Goal: Task Accomplishment & Management: Use online tool/utility

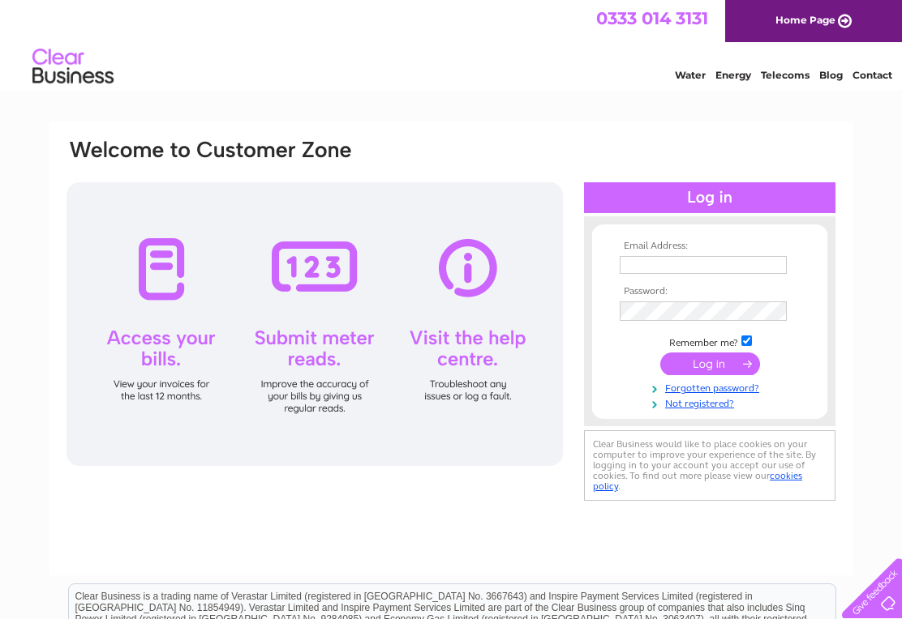
click at [636, 260] on input "text" at bounding box center [702, 265] width 167 height 18
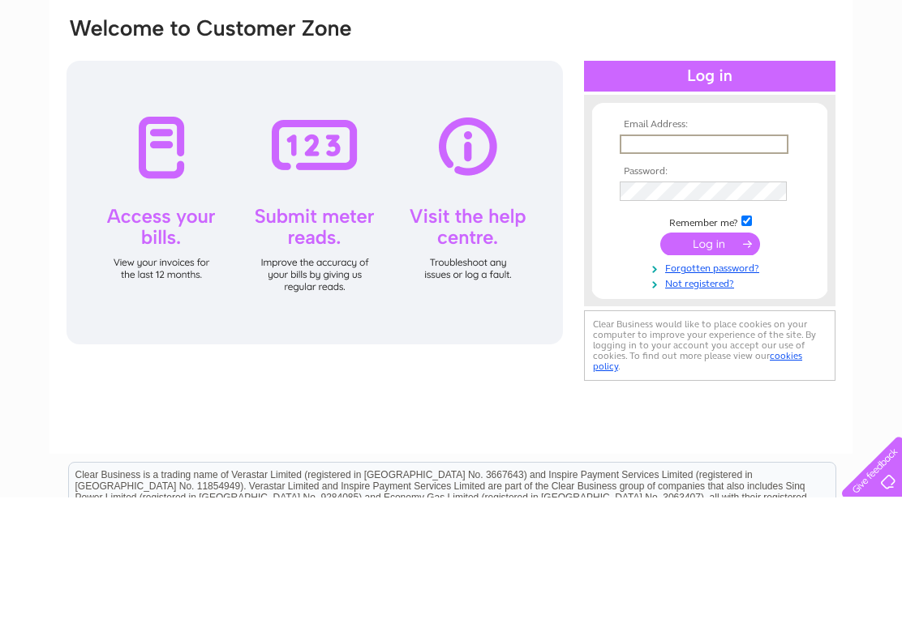
type input "[PERSON_NAME][EMAIL_ADDRESS][PERSON_NAME][DOMAIN_NAME]"
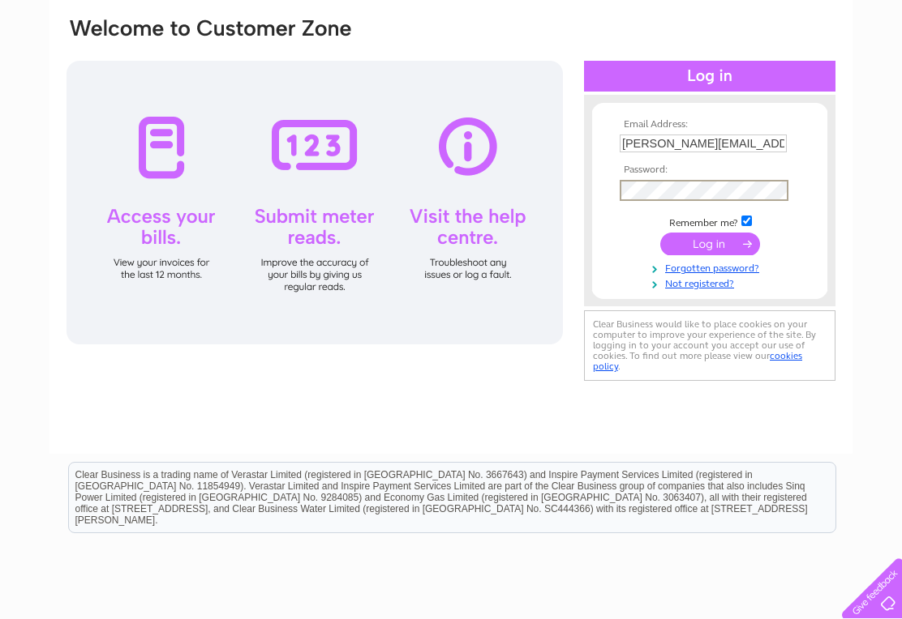
click at [726, 245] on input "submit" at bounding box center [710, 244] width 100 height 23
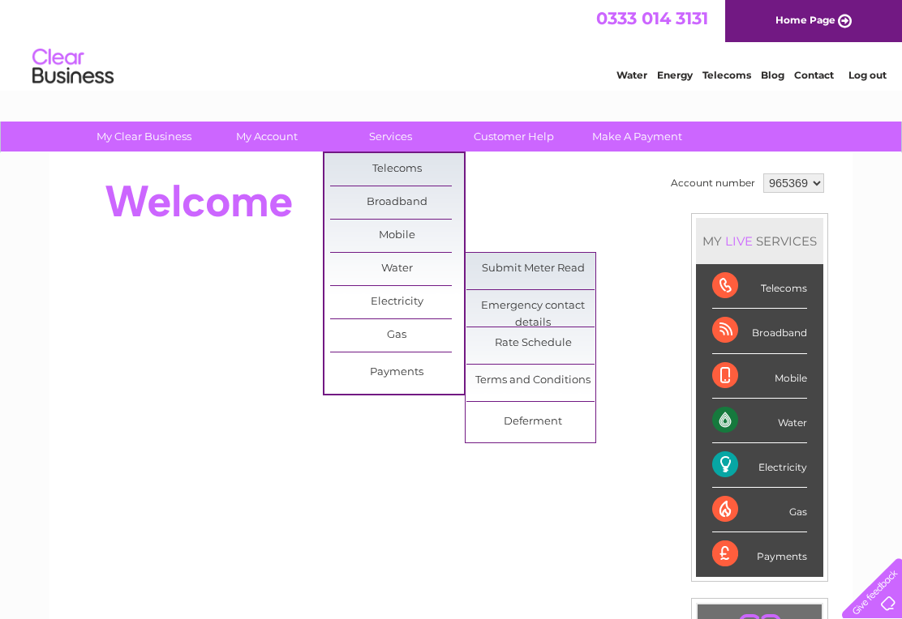
click at [567, 257] on link "Submit Meter Read" at bounding box center [533, 269] width 134 height 32
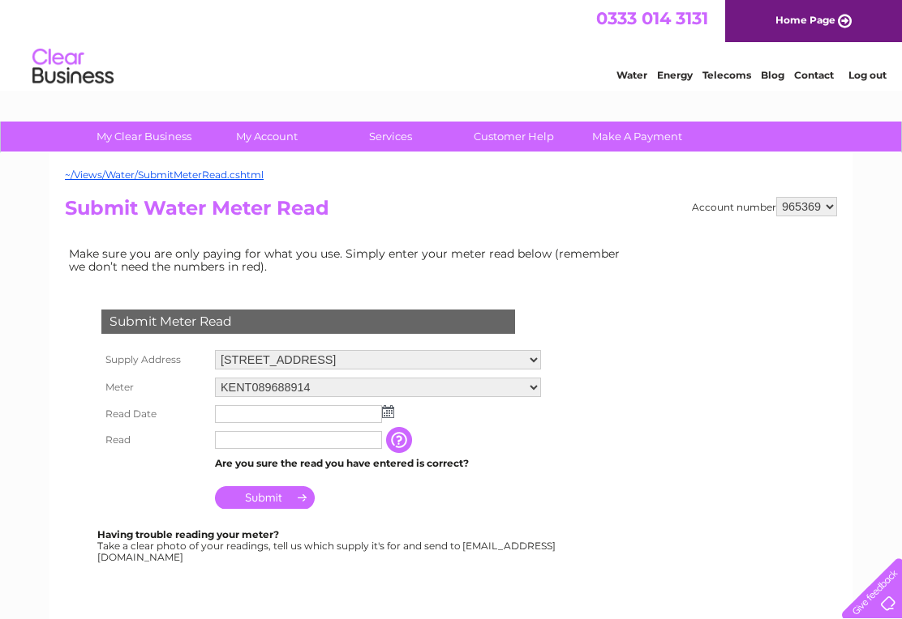
click at [387, 412] on img at bounding box center [388, 411] width 12 height 13
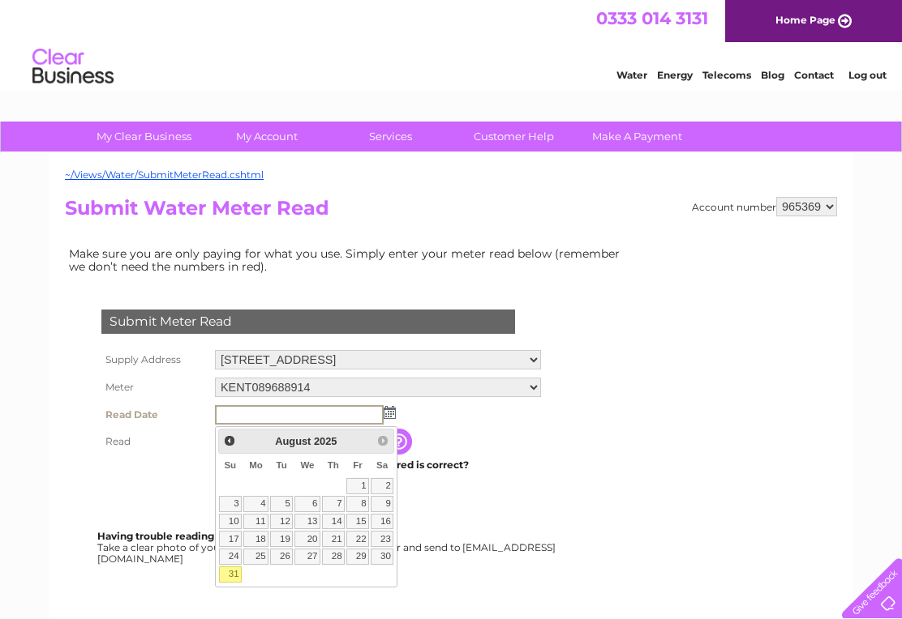
click at [232, 576] on link "31" at bounding box center [230, 575] width 23 height 16
type input "2025/08/31"
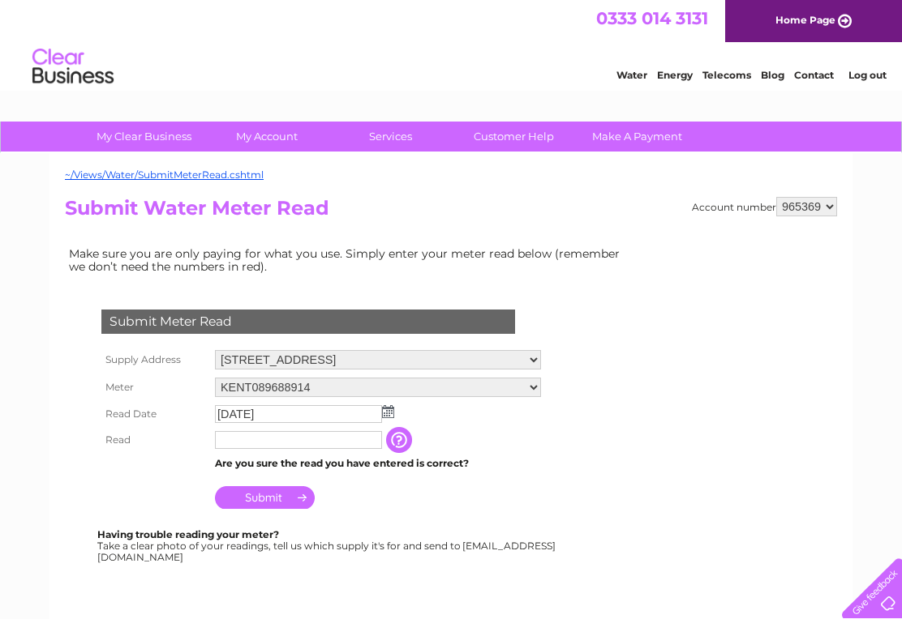
click at [230, 443] on input "text" at bounding box center [298, 440] width 167 height 18
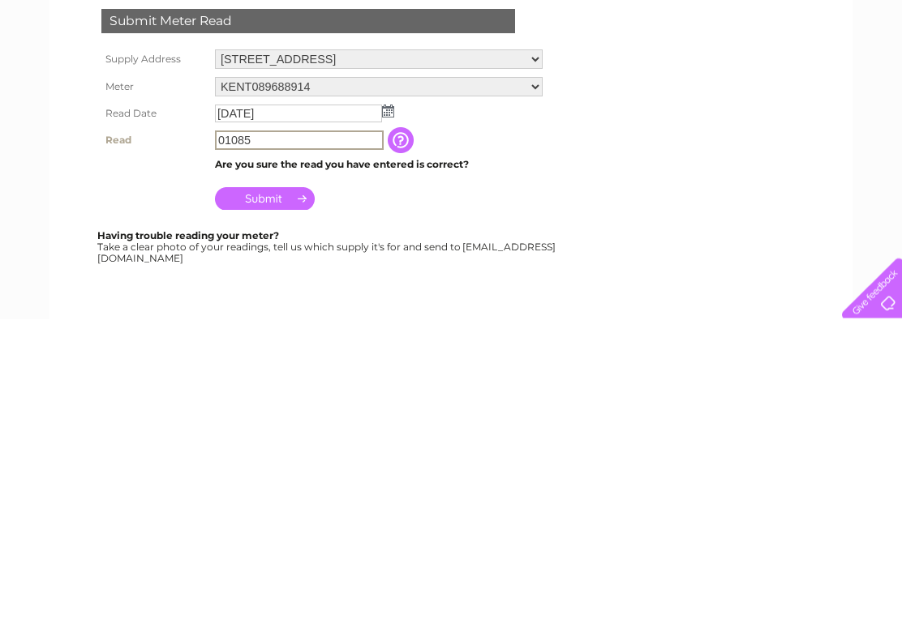
type input "01085"
click at [284, 488] on input "Submit" at bounding box center [265, 499] width 100 height 23
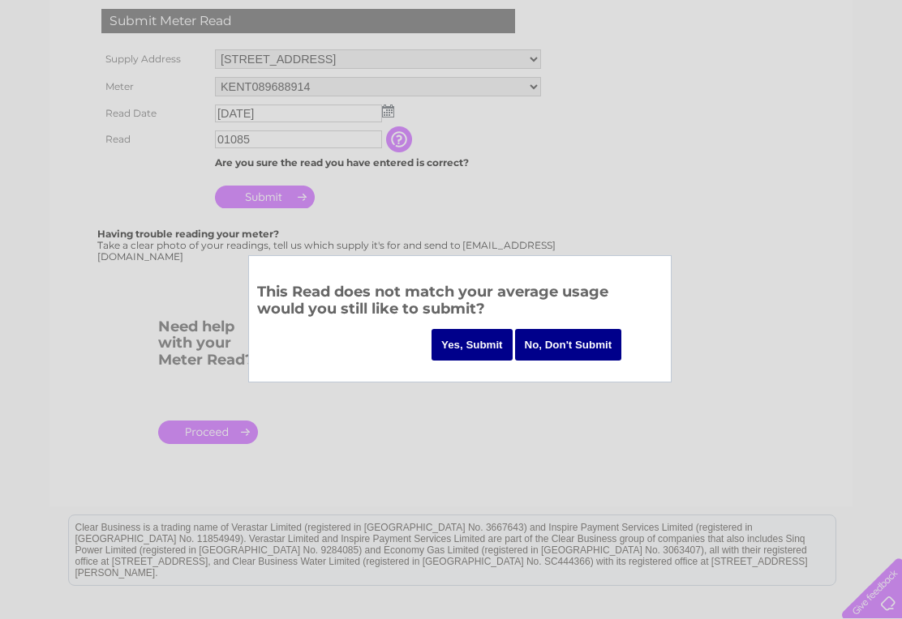
click at [467, 338] on input "Yes, Submit" at bounding box center [471, 345] width 81 height 32
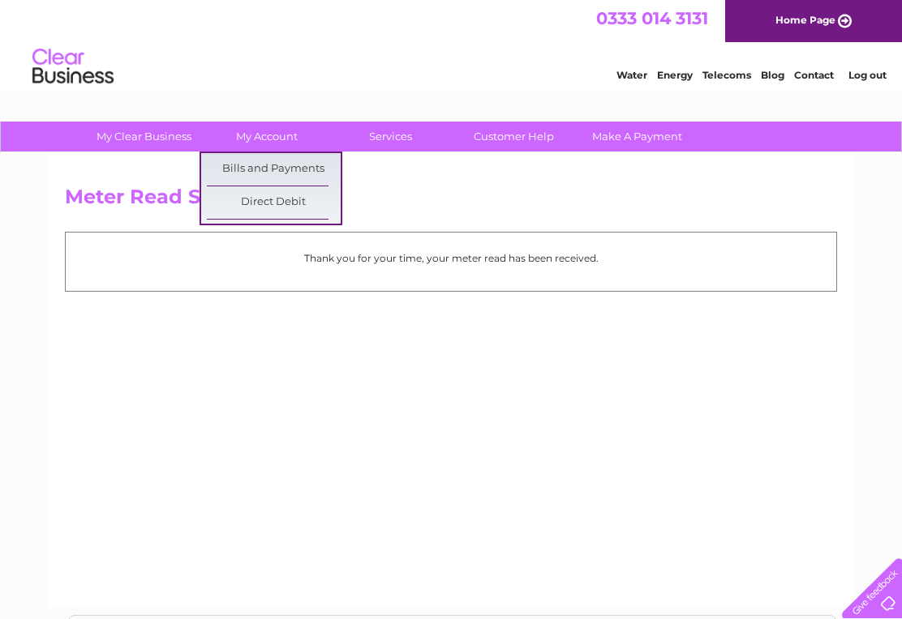
click at [428, 191] on h2 "Meter Read Submitted" at bounding box center [451, 201] width 772 height 31
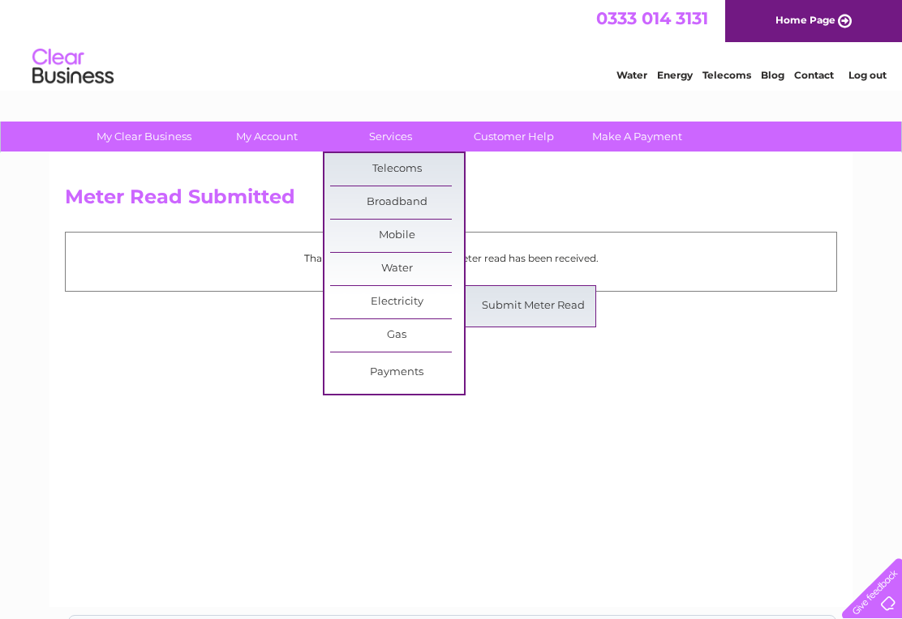
click at [555, 298] on link "Submit Meter Read" at bounding box center [533, 306] width 134 height 32
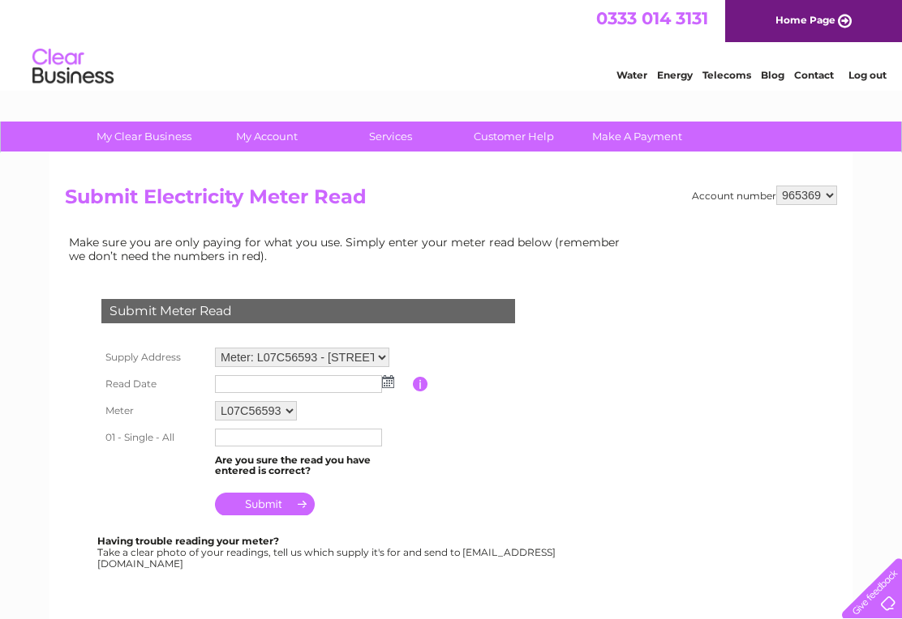
click at [392, 381] on img at bounding box center [388, 381] width 12 height 13
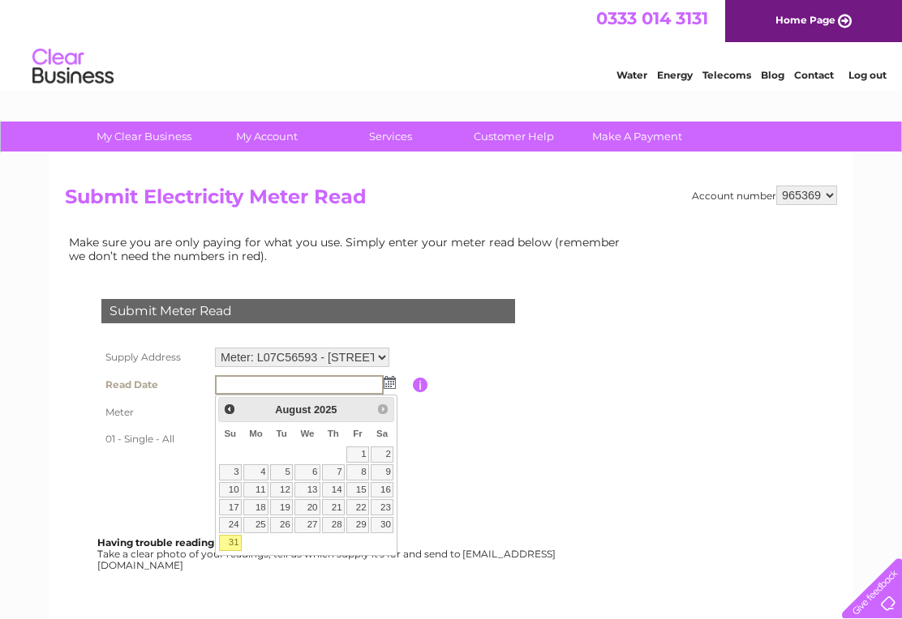
click at [236, 544] on link "31" at bounding box center [230, 543] width 23 height 16
type input "2025/08/31"
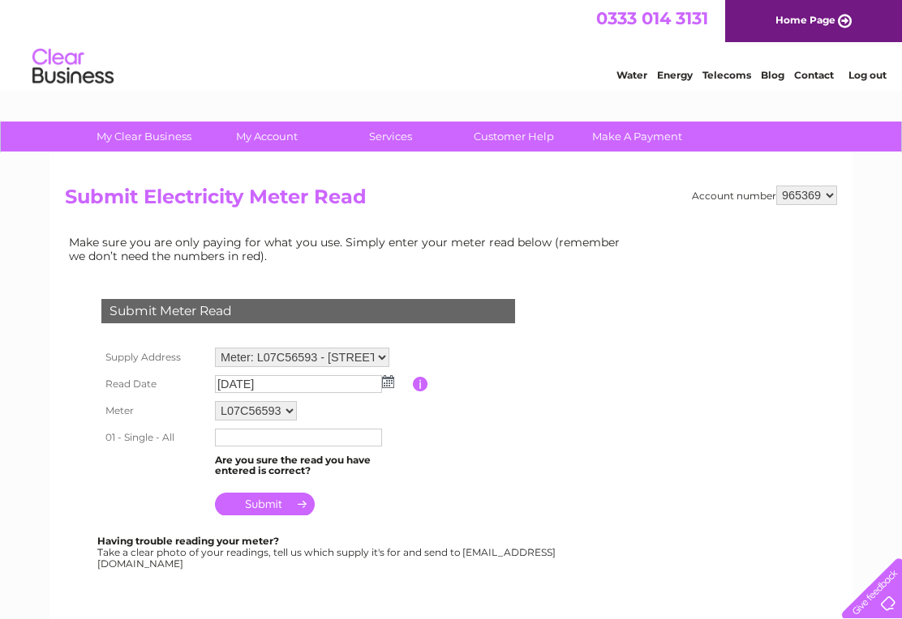
click at [234, 439] on input "text" at bounding box center [298, 438] width 167 height 18
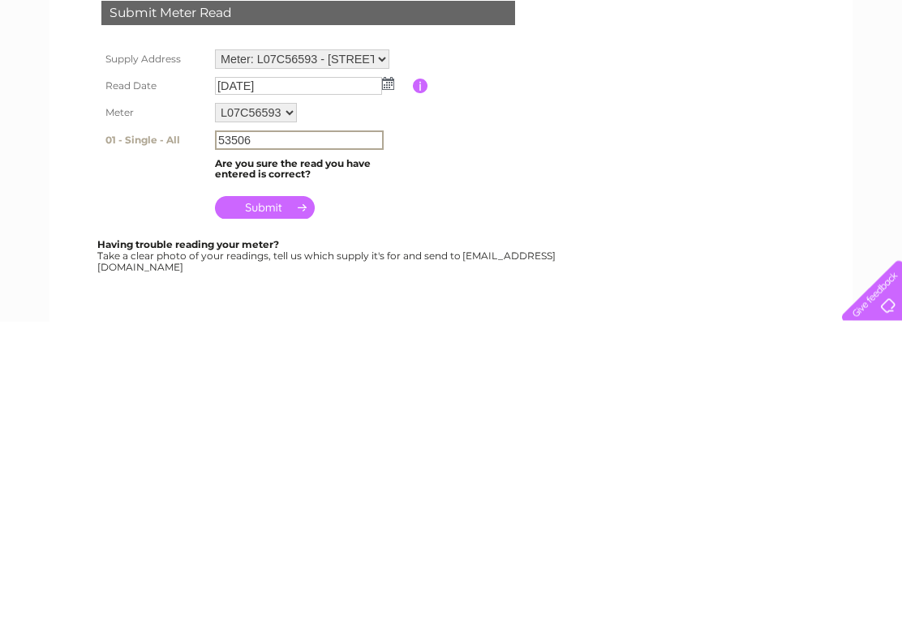
type input "53506"
click at [281, 495] on input "submit" at bounding box center [265, 506] width 100 height 23
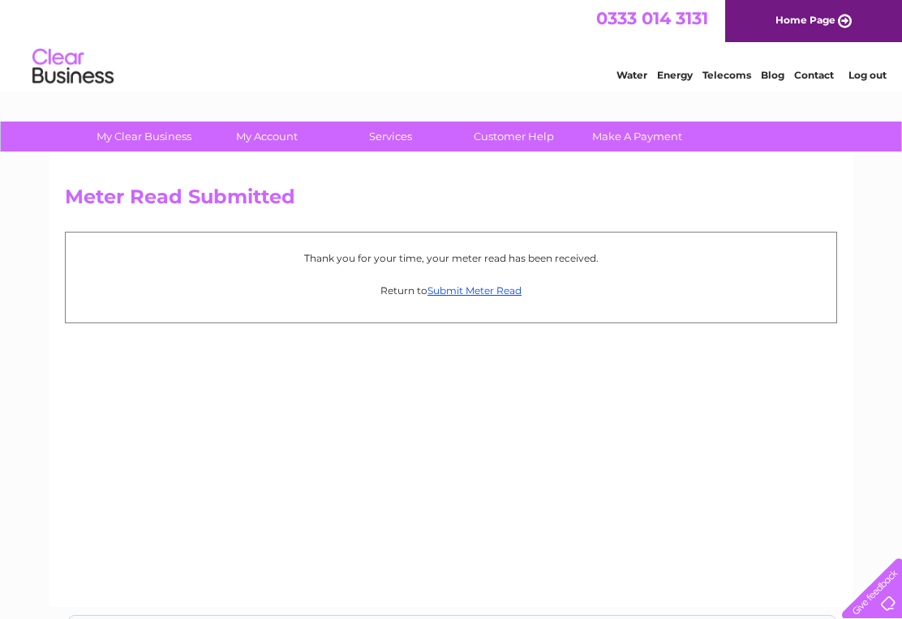
click at [870, 78] on link "Log out" at bounding box center [867, 75] width 38 height 12
